Goal: Information Seeking & Learning: Learn about a topic

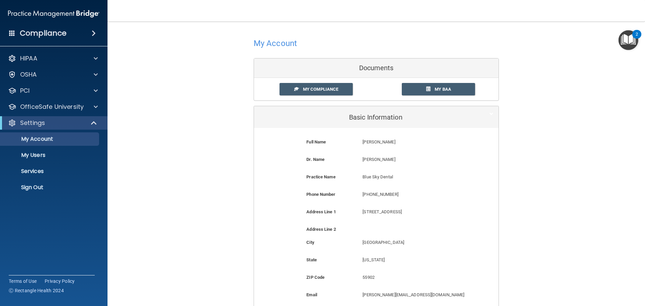
click at [92, 30] on span at bounding box center [94, 33] width 4 height 8
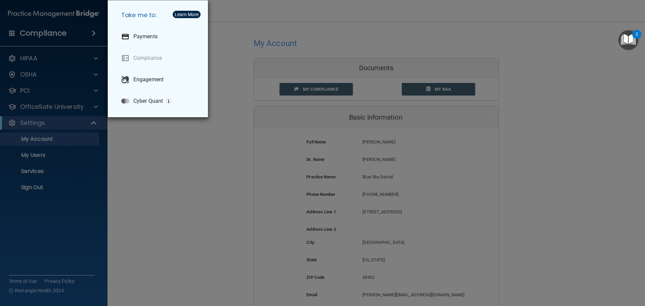
click at [58, 31] on div "Take me to: Payments Compliance Engagement Cyber Quant" at bounding box center [322, 153] width 645 height 306
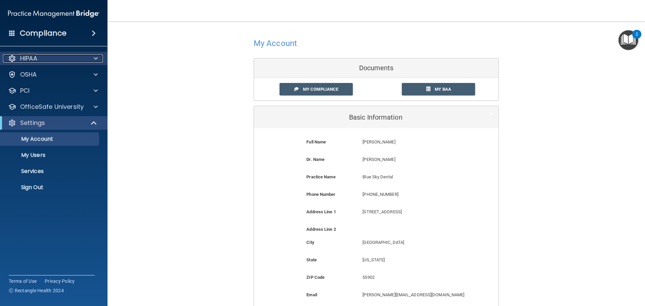
click at [40, 59] on div "HIPAA" at bounding box center [44, 58] width 83 height 8
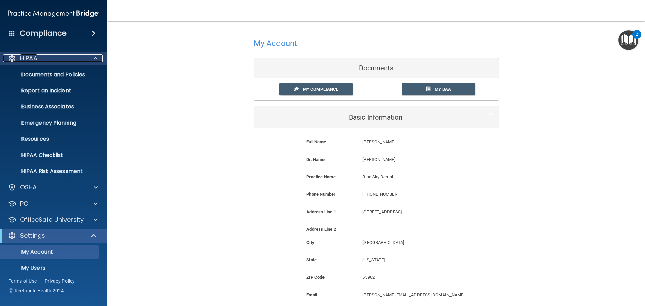
click at [40, 59] on div "HIPAA" at bounding box center [44, 58] width 83 height 8
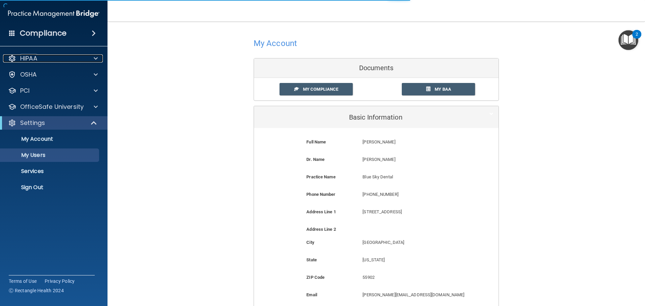
select select "20"
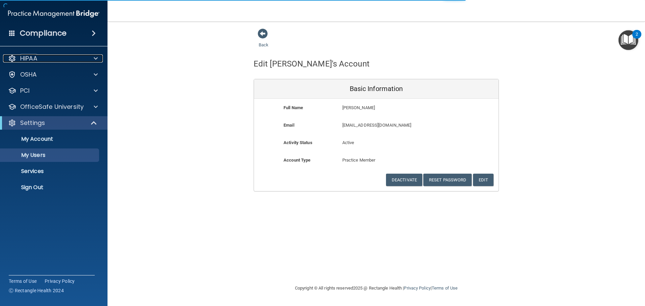
select select "20"
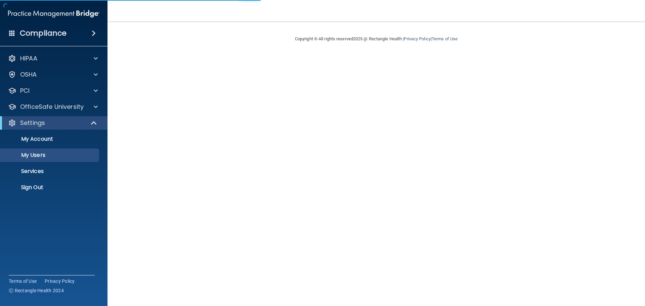
select select "20"
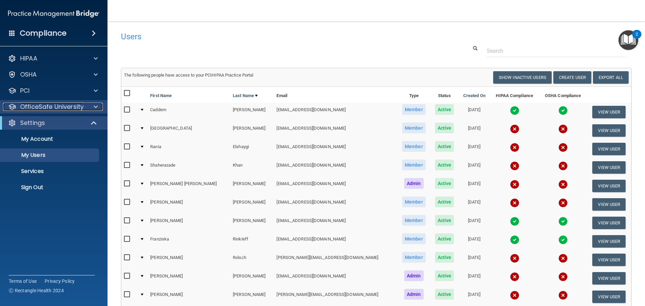
click at [60, 104] on p "OfficeSafe University" at bounding box center [51, 107] width 63 height 8
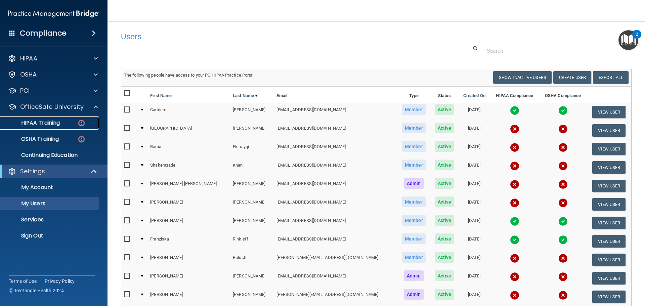
click at [46, 123] on p "HIPAA Training" at bounding box center [31, 123] width 55 height 7
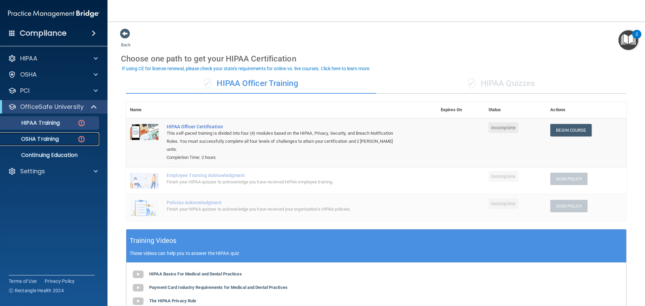
click at [20, 142] on p "OSHA Training" at bounding box center [31, 139] width 54 height 7
